Goal: Transaction & Acquisition: Purchase product/service

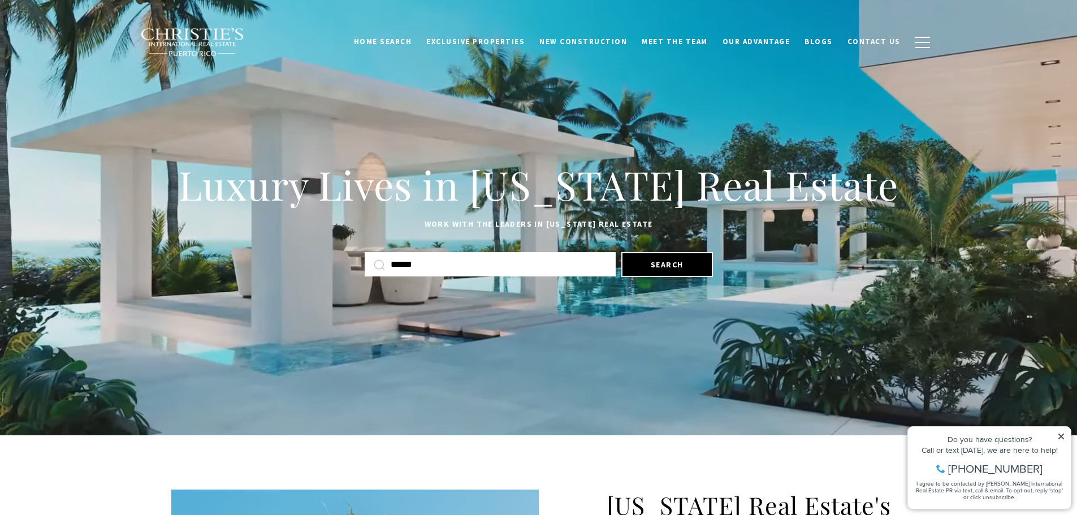
type input "******"
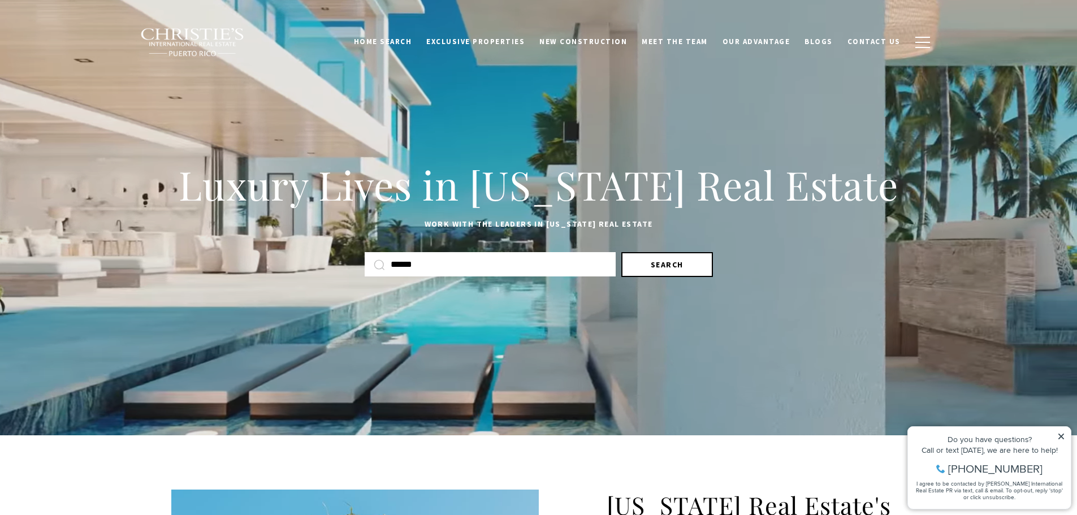
click at [686, 267] on button "Search" at bounding box center [668, 264] width 92 height 25
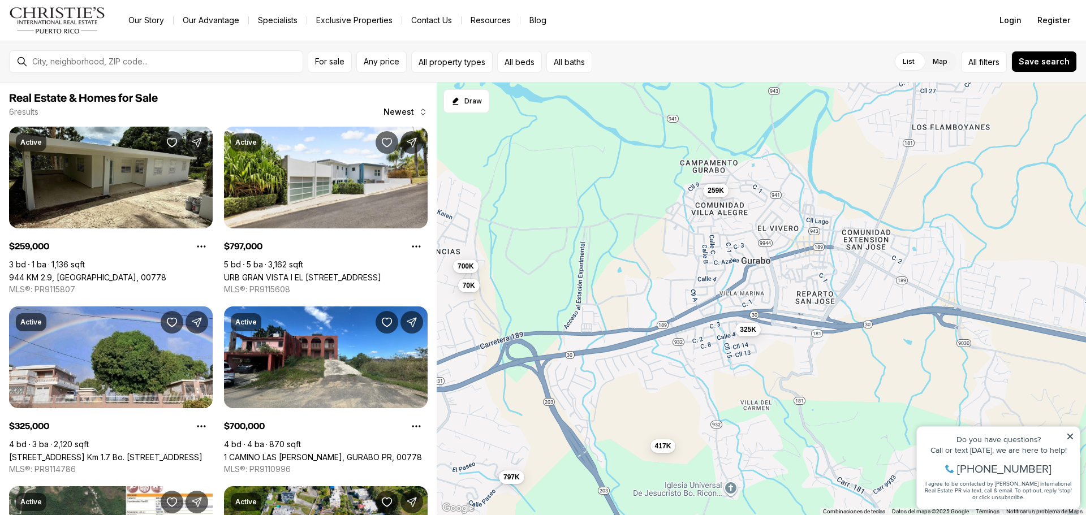
click at [212, 67] on div at bounding box center [165, 61] width 275 height 19
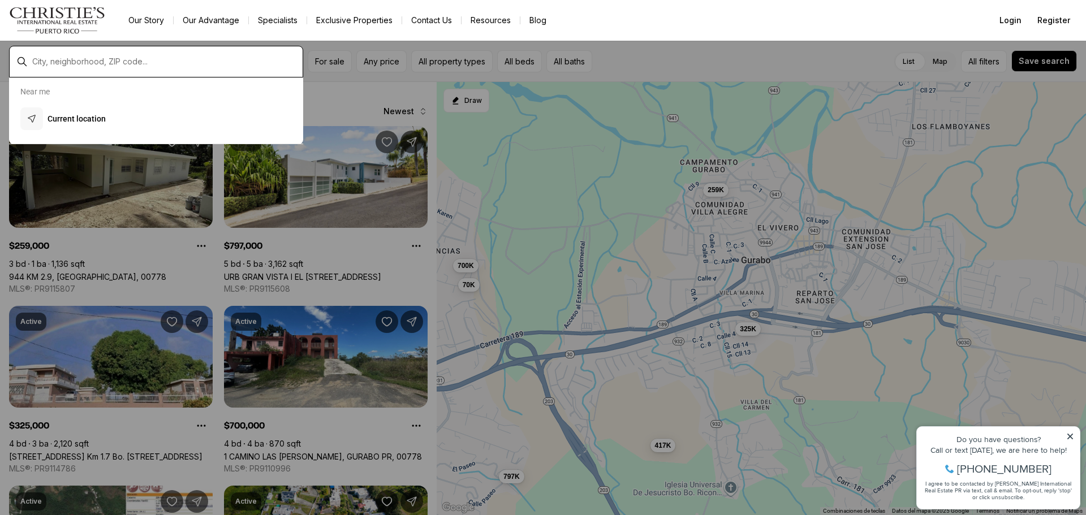
click at [105, 64] on input "text" at bounding box center [165, 62] width 266 height 10
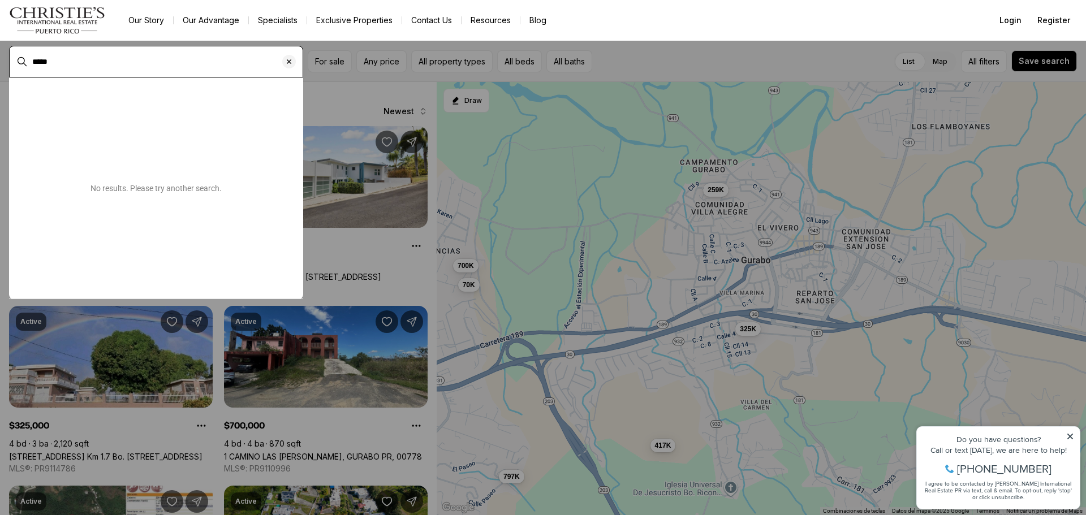
type input "*****"
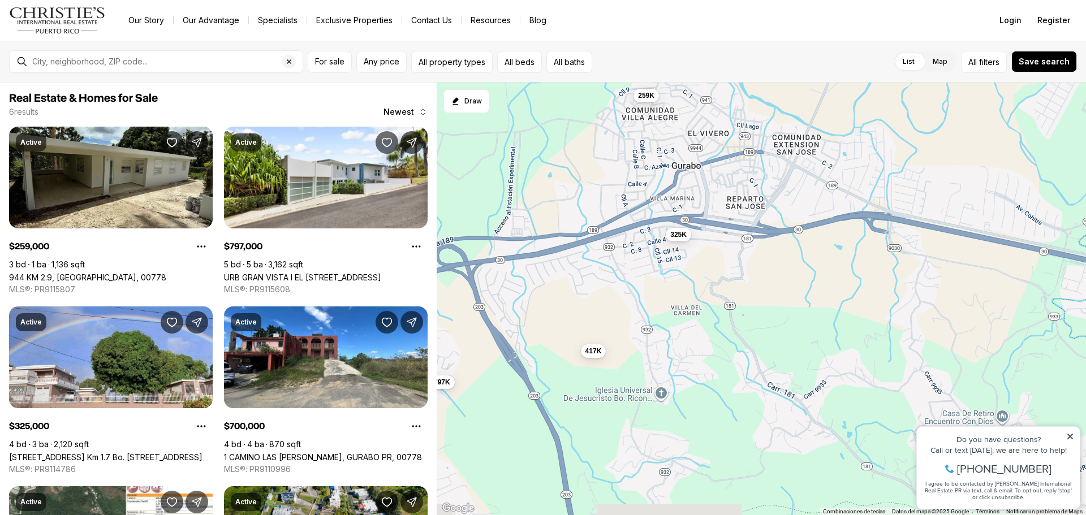
drag, startPoint x: 717, startPoint y: 361, endPoint x: 631, endPoint y: 300, distance: 105.5
click at [645, 265] on div "259K 325K 797K 700K 417K 70K" at bounding box center [761, 299] width 649 height 433
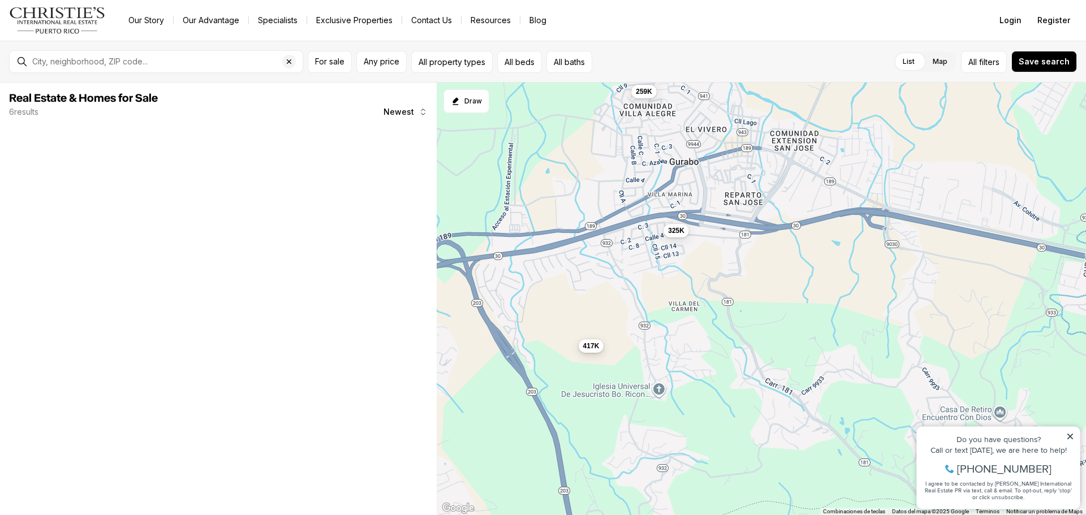
click at [594, 348] on span "417K" at bounding box center [591, 346] width 16 height 9
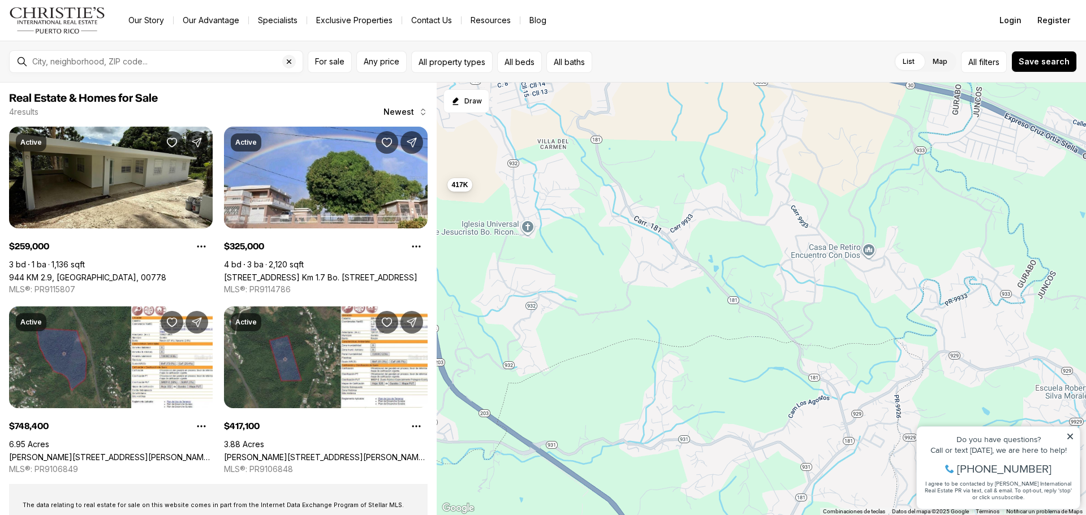
drag, startPoint x: 712, startPoint y: 394, endPoint x: 581, endPoint y: 232, distance: 207.9
click at [581, 232] on div "259K 325K 417K 748K" at bounding box center [761, 299] width 649 height 433
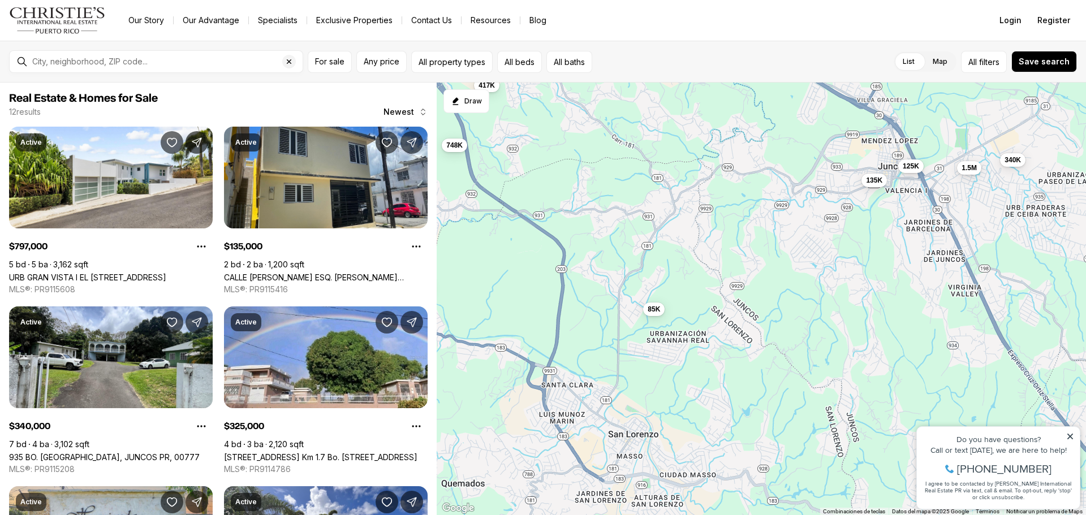
drag, startPoint x: 727, startPoint y: 389, endPoint x: 671, endPoint y: 261, distance: 139.6
click at [671, 261] on div "417K 797K 135K 340K 325K 85K 600K 500K 1.5M 748K 125K 850K" at bounding box center [761, 299] width 649 height 433
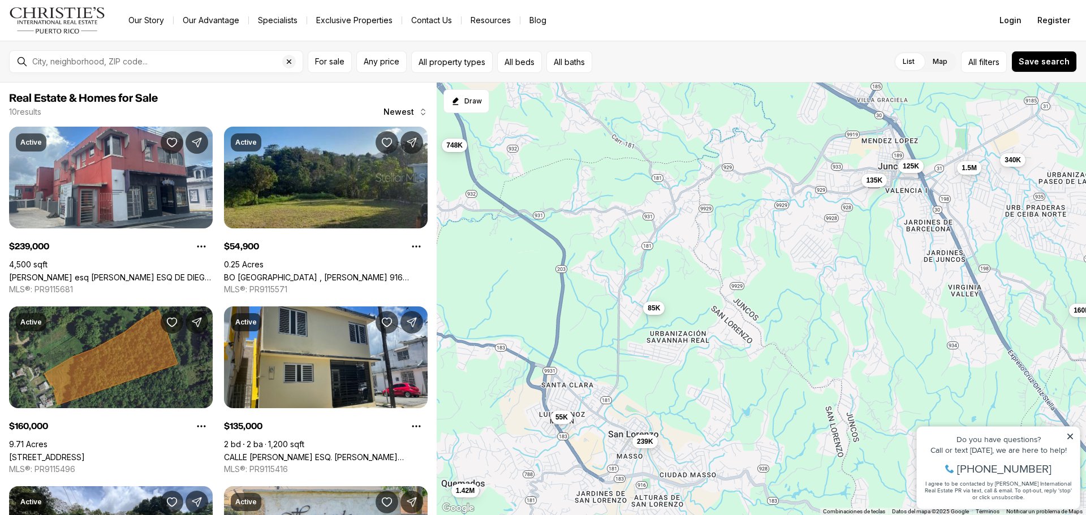
click at [656, 308] on span "85K" at bounding box center [654, 308] width 12 height 9
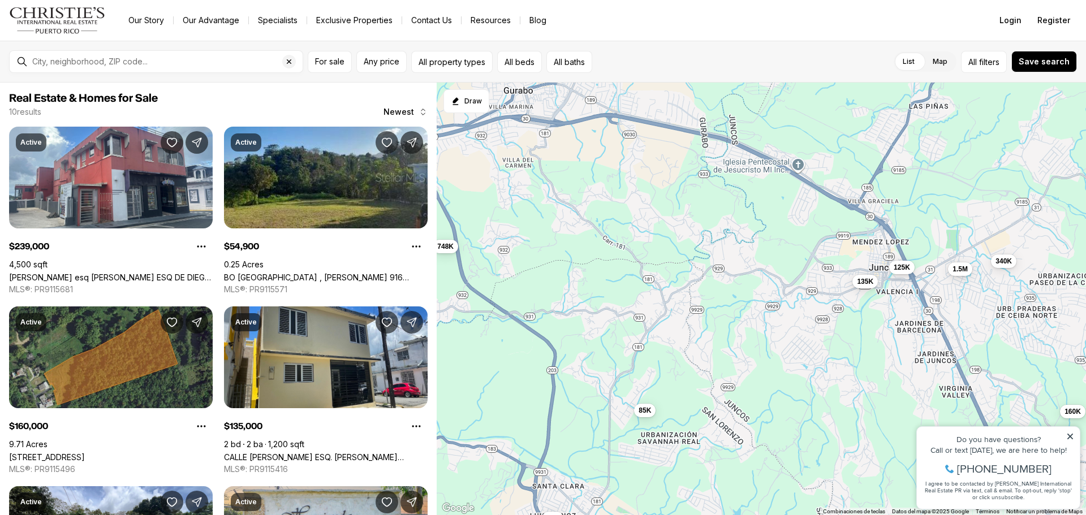
drag, startPoint x: 593, startPoint y: 200, endPoint x: 584, endPoint y: 304, distance: 104.5
click at [584, 304] on div "135K 340K 85K 1.5M 748K 125K 239K 55K 160K 1.42M" at bounding box center [761, 299] width 649 height 433
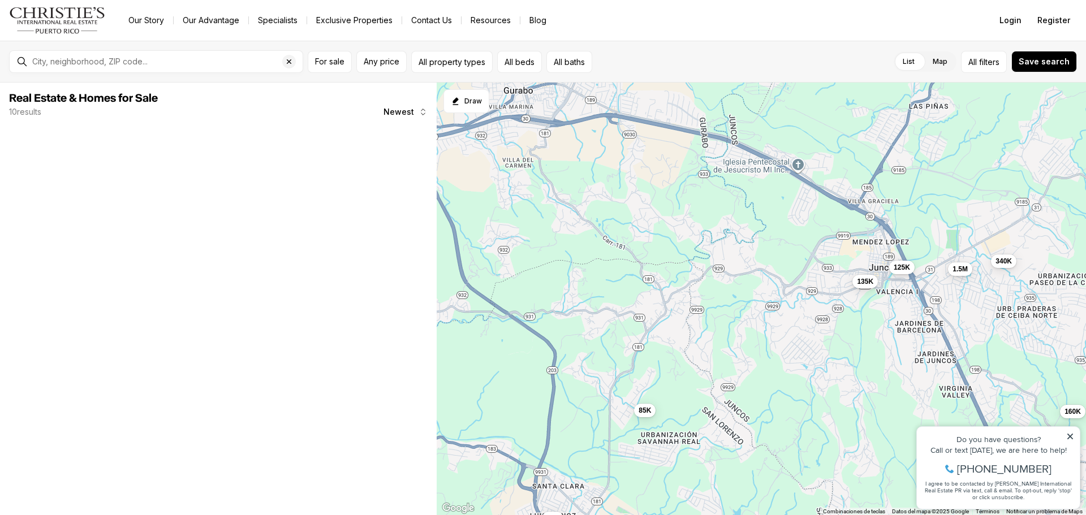
click at [865, 288] on div "135K" at bounding box center [864, 282] width 25 height 14
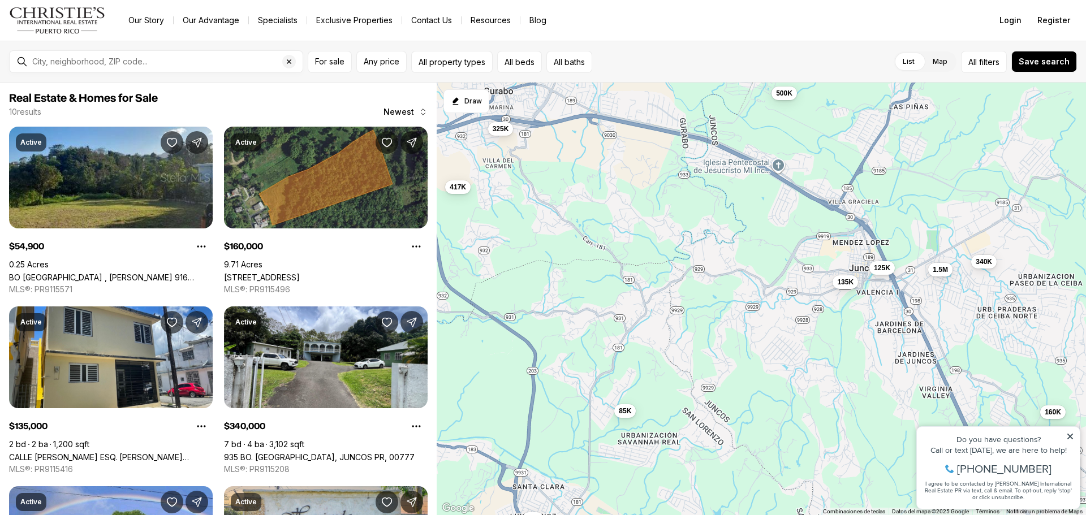
drag, startPoint x: 820, startPoint y: 300, endPoint x: 778, endPoint y: 300, distance: 41.9
click at [778, 300] on div "135K 340K 85K 1.5M 125K 55K 160K 325K 500K 417K" at bounding box center [761, 299] width 649 height 433
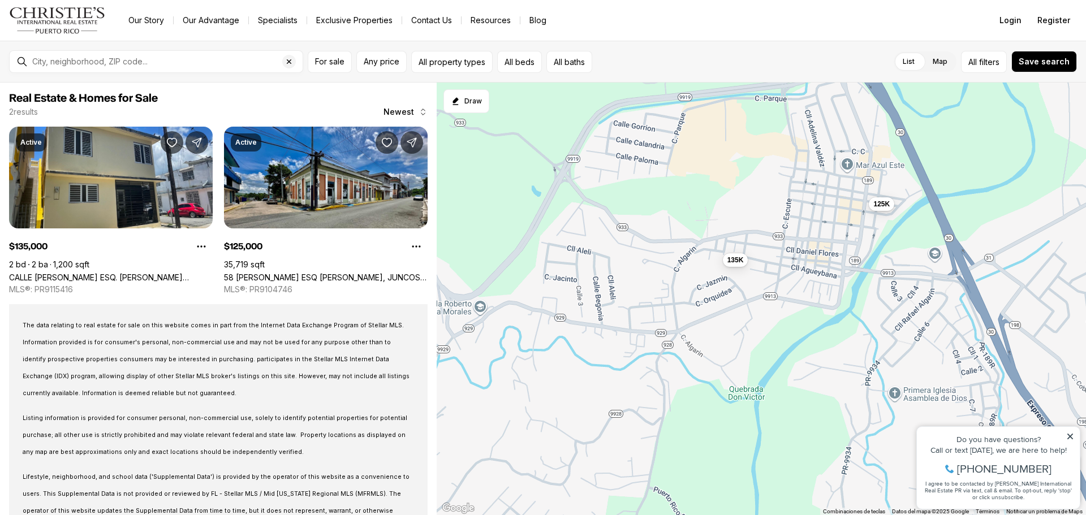
drag, startPoint x: 751, startPoint y: 231, endPoint x: 814, endPoint y: 247, distance: 64.9
click at [751, 264] on div "135K 125K" at bounding box center [761, 299] width 649 height 433
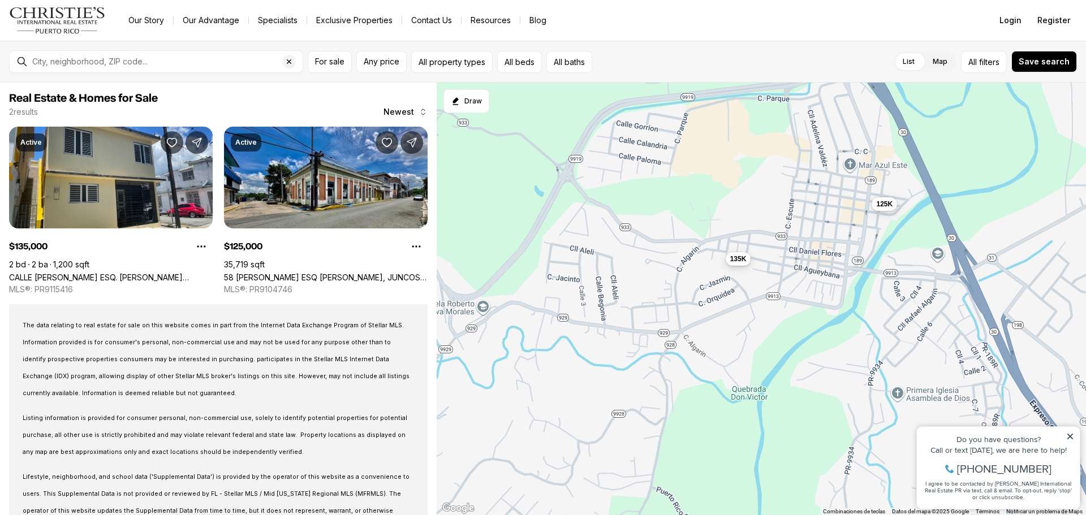
drag, startPoint x: 730, startPoint y: 260, endPoint x: 891, endPoint y: 275, distance: 161.9
click at [751, 266] on button "135K" at bounding box center [738, 259] width 25 height 14
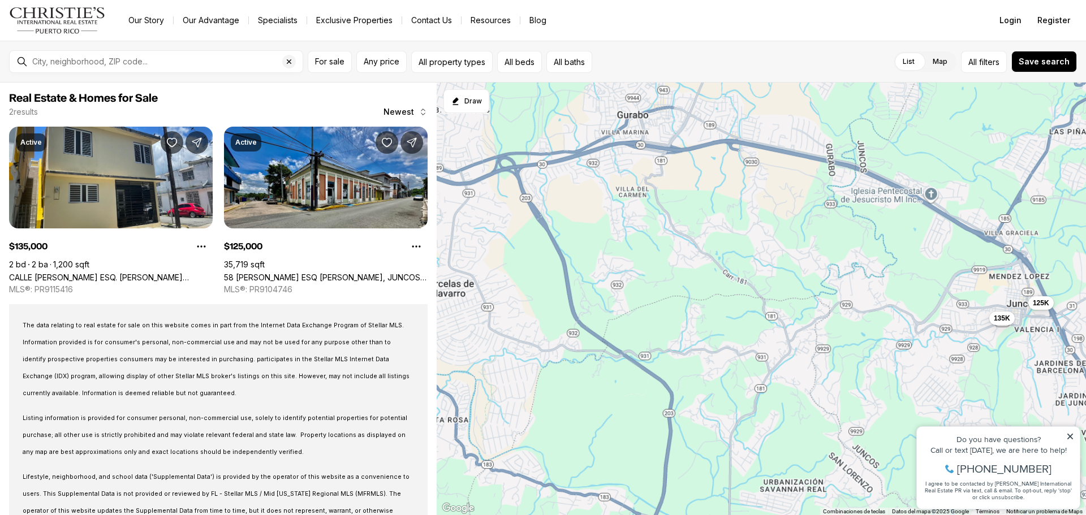
drag, startPoint x: 688, startPoint y: 252, endPoint x: 844, endPoint y: 291, distance: 160.4
click at [844, 291] on div "135K 125K" at bounding box center [761, 299] width 649 height 433
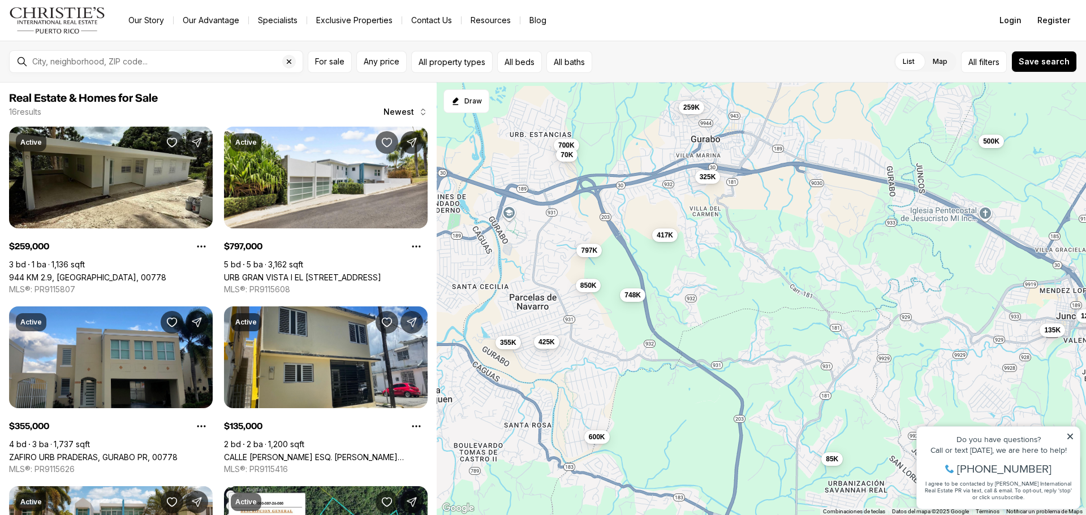
drag, startPoint x: 629, startPoint y: 258, endPoint x: 675, endPoint y: 269, distance: 46.9
click at [675, 269] on div "135K 125K 259K 797K 355K 425K 45K 325K 85K 600K 500K 700K 748K 417K 70K 850K" at bounding box center [761, 299] width 649 height 433
